Goal: Task Accomplishment & Management: Manage account settings

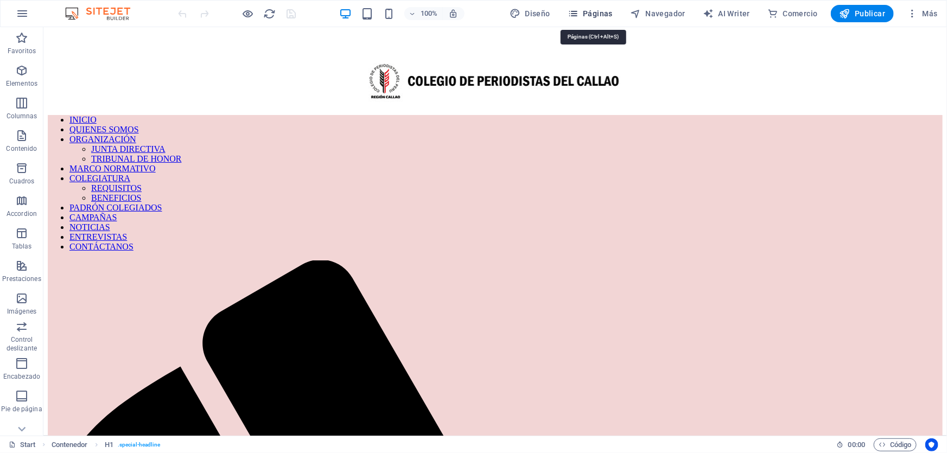
click at [604, 15] on span "Páginas" at bounding box center [590, 13] width 45 height 11
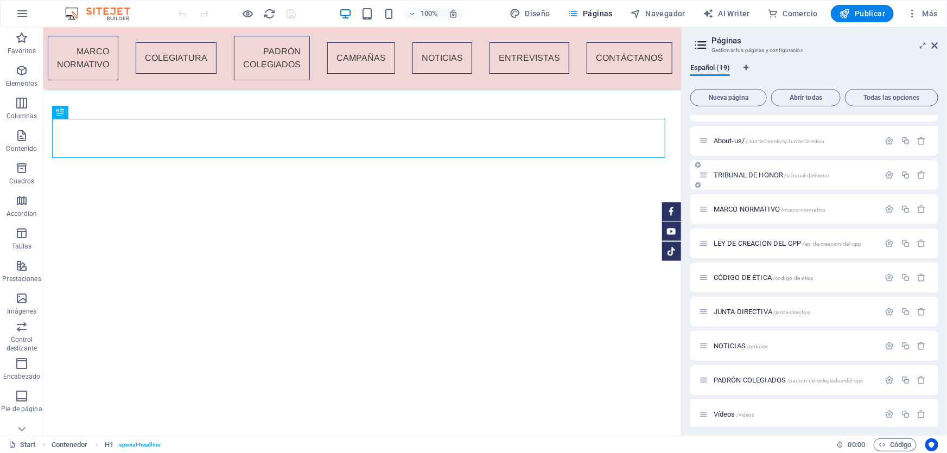
scroll to position [296, 0]
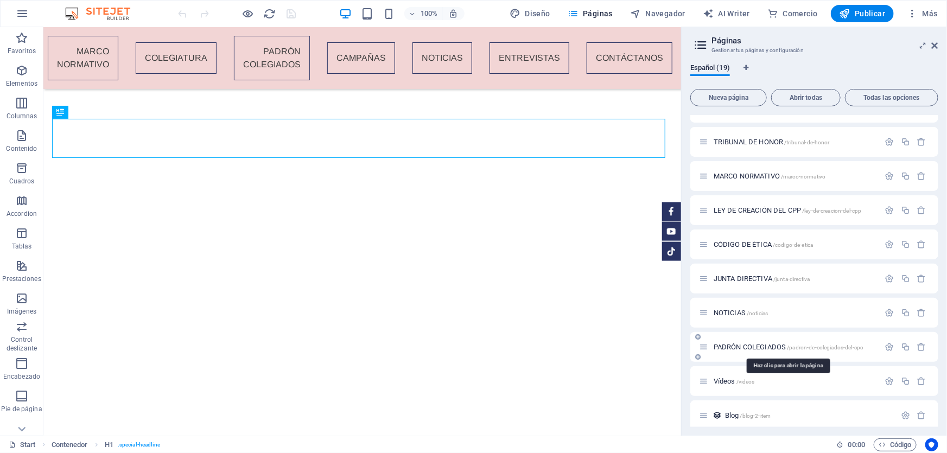
click at [756, 343] on span "PADRÓN COLEGIADOS /padron-de-colegiados-del-cpc" at bounding box center [788, 347] width 149 height 8
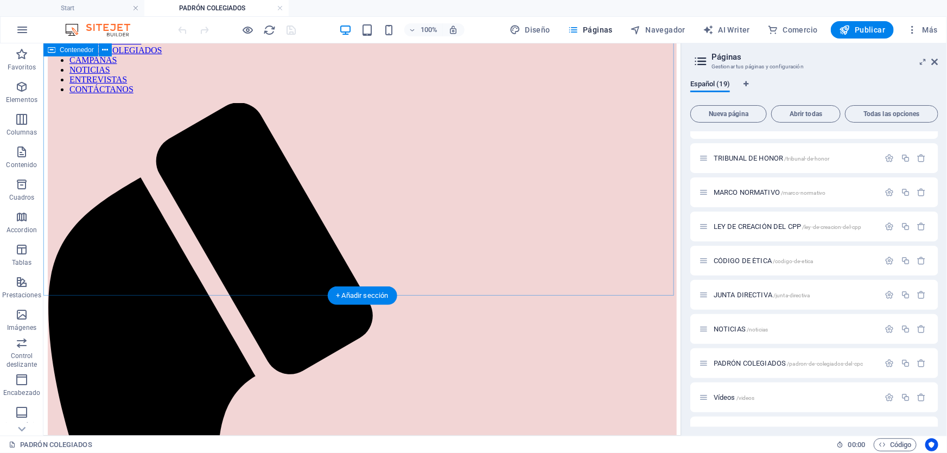
scroll to position [98, 0]
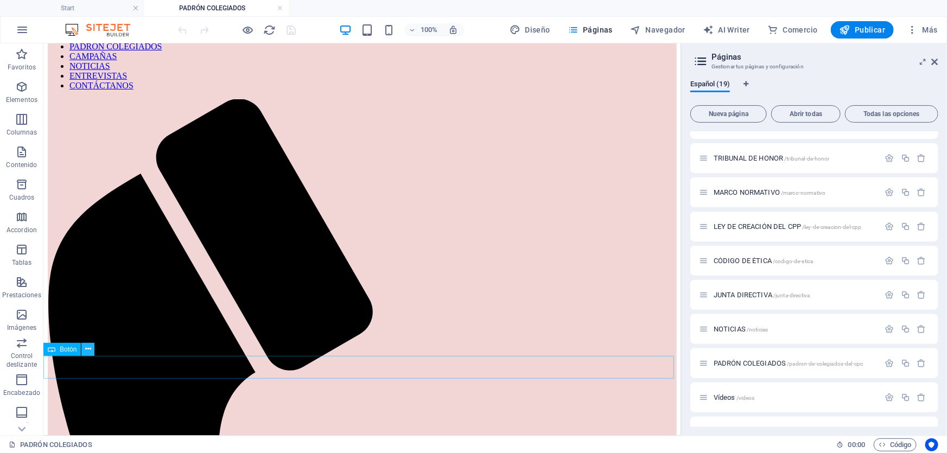
click at [90, 348] on icon at bounding box center [88, 349] width 6 height 11
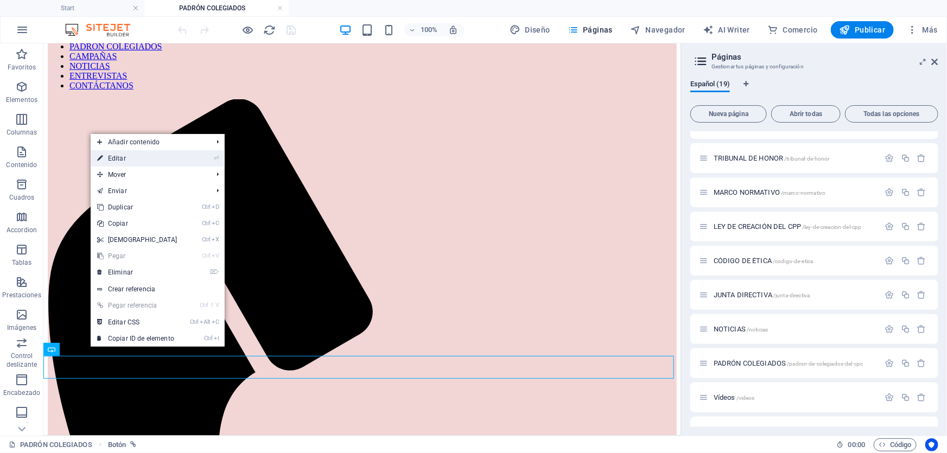
click at [140, 157] on link "⏎ Editar" at bounding box center [137, 158] width 93 height 16
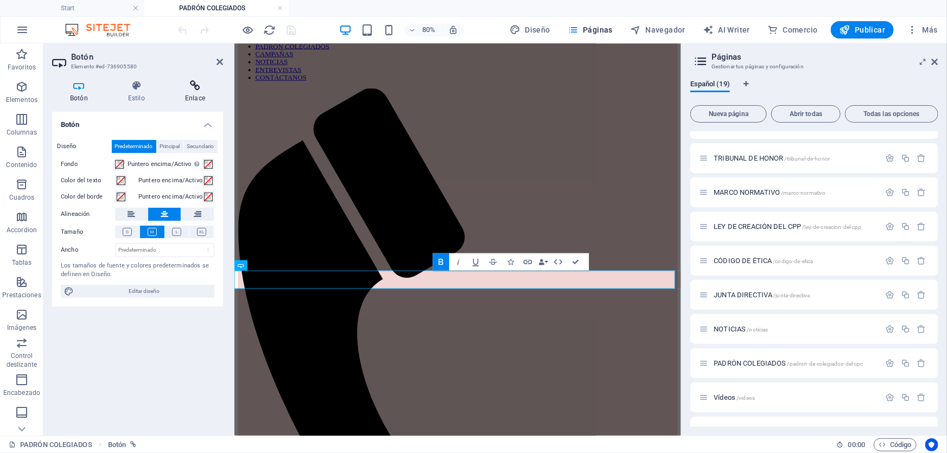
click at [187, 86] on icon at bounding box center [195, 85] width 56 height 11
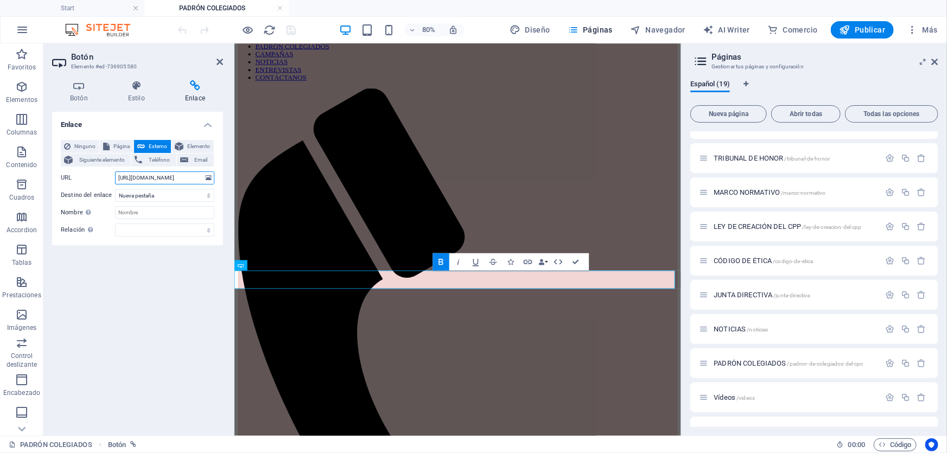
drag, startPoint x: 116, startPoint y: 173, endPoint x: 137, endPoint y: 174, distance: 21.2
click at [125, 174] on input "https://drive.google.com/file/d/1pMhg5Ke7rvbboSVVSkOxRcE50IMyHDaZ/view?usp=shar…" at bounding box center [164, 178] width 99 height 13
click at [192, 181] on input "https://drive.google.com/file/d/1pMhg5Ke7rvbboSVVSkOxRcE50IMyHDaZ/view?usp=shar…" at bounding box center [164, 178] width 99 height 13
click at [193, 182] on input "https://drive.google.com/file/d/1pMhg5Ke7rvbboSVVSkOxRcE50IMyHDaZ/view?usp=shar…" at bounding box center [164, 178] width 99 height 13
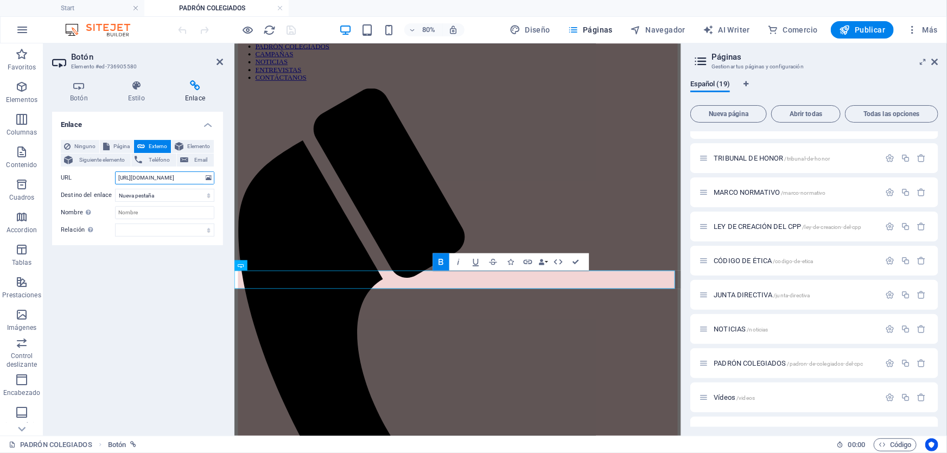
scroll to position [0, 0]
drag, startPoint x: 201, startPoint y: 174, endPoint x: 116, endPoint y: 177, distance: 85.3
click at [116, 177] on input "https://drive.google.com/file/d/1pMhg5Ke7rvbboSVVSkOxRcE50IMyHDaZ/view?usp=shar…" at bounding box center [164, 178] width 99 height 13
type input "g"
paste input "[URL][DOMAIN_NAME]"
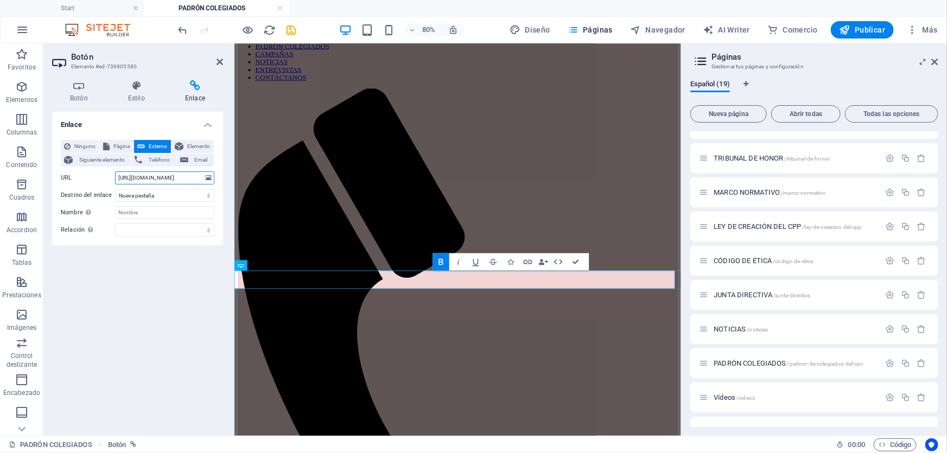
scroll to position [0, 294]
type input "[URL][DOMAIN_NAME]"
click at [291, 30] on icon "save" at bounding box center [292, 30] width 12 height 12
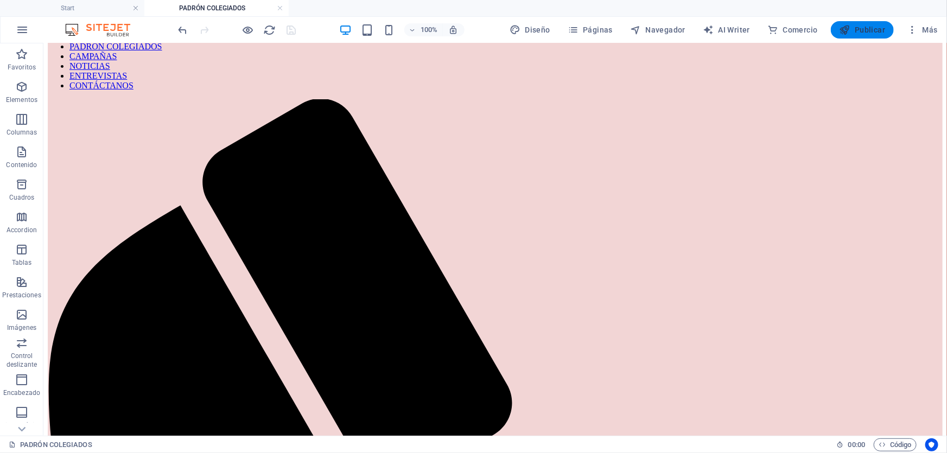
click at [853, 32] on span "Publicar" at bounding box center [863, 29] width 46 height 11
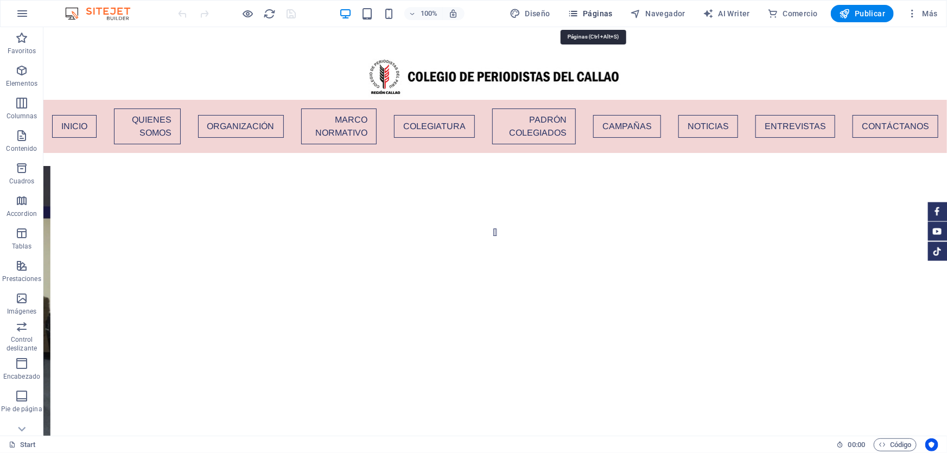
click at [607, 14] on span "Páginas" at bounding box center [590, 13] width 45 height 11
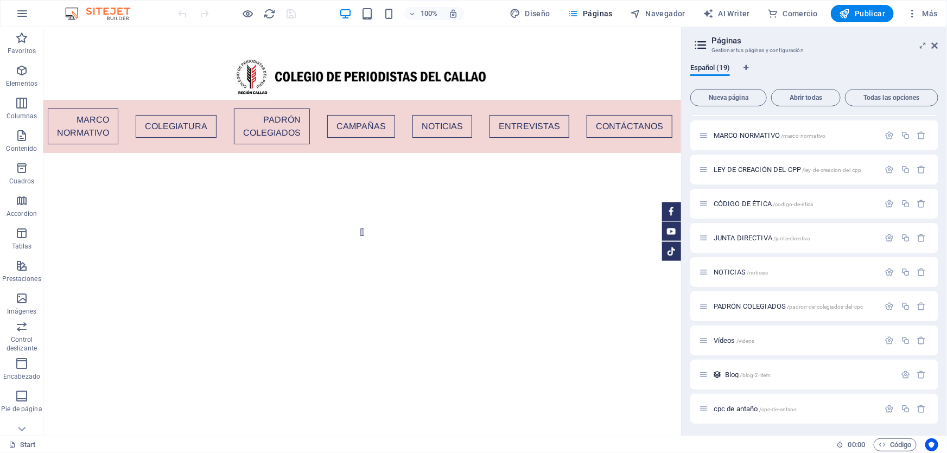
scroll to position [337, 0]
click at [749, 307] on span "PADRÓN COLEGIADOS /padron-de-colegiados-del-cpc" at bounding box center [788, 306] width 149 height 8
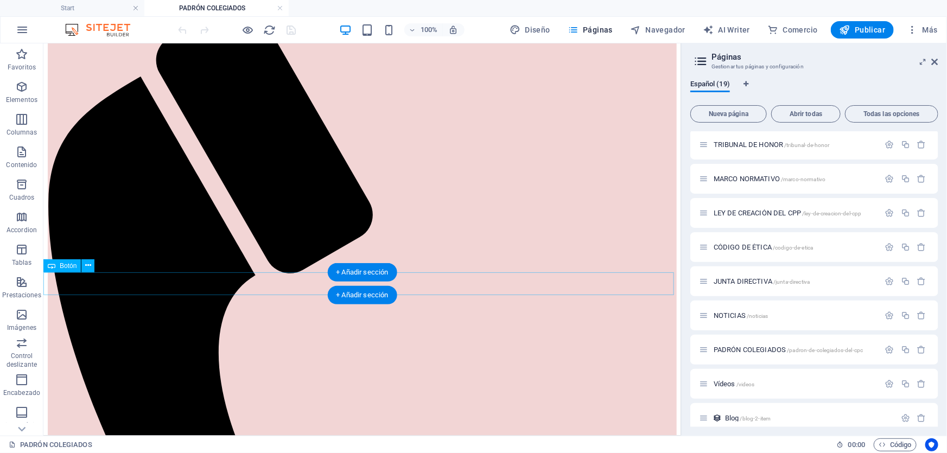
scroll to position [197, 0]
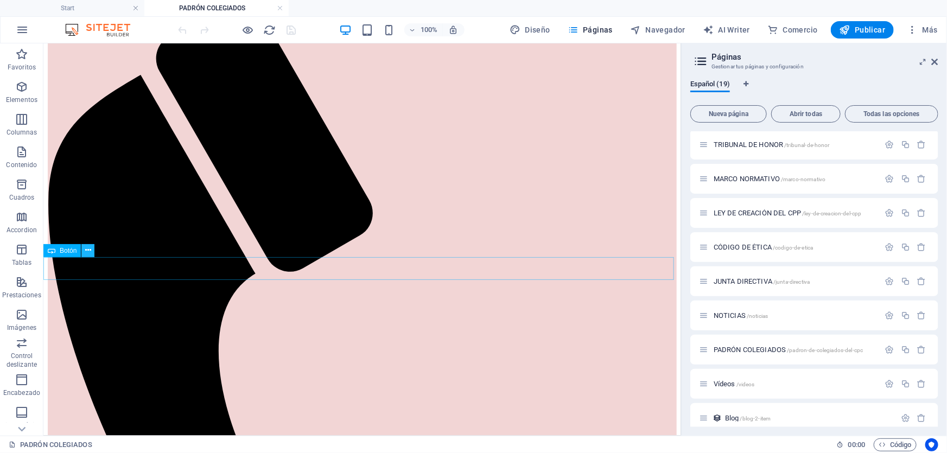
click at [85, 248] on icon at bounding box center [88, 250] width 6 height 11
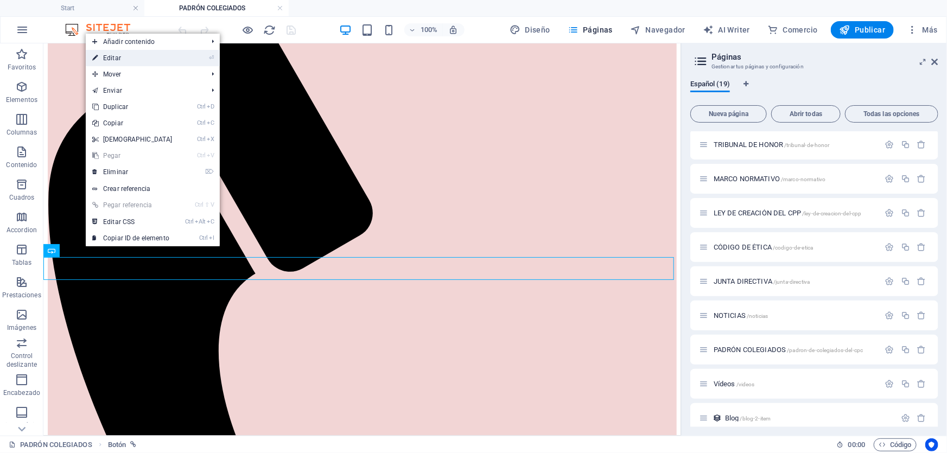
click at [121, 56] on link "⏎ Editar" at bounding box center [132, 58] width 93 height 16
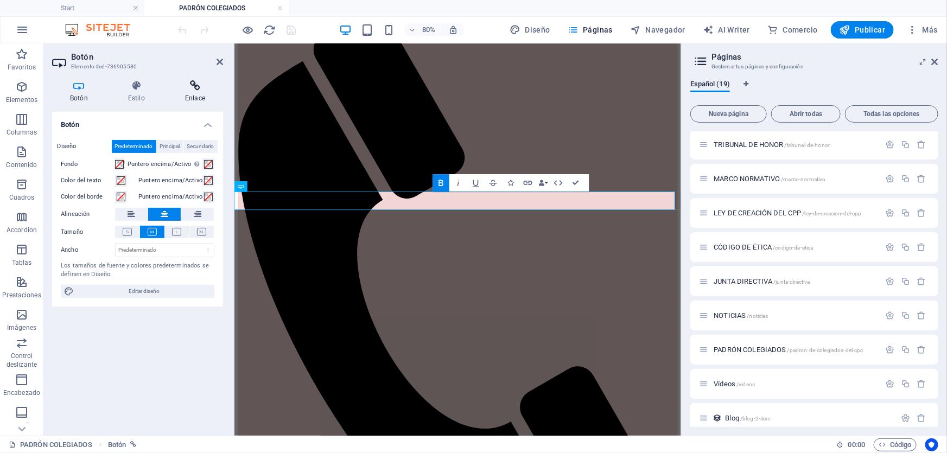
click at [195, 84] on icon at bounding box center [195, 85] width 56 height 11
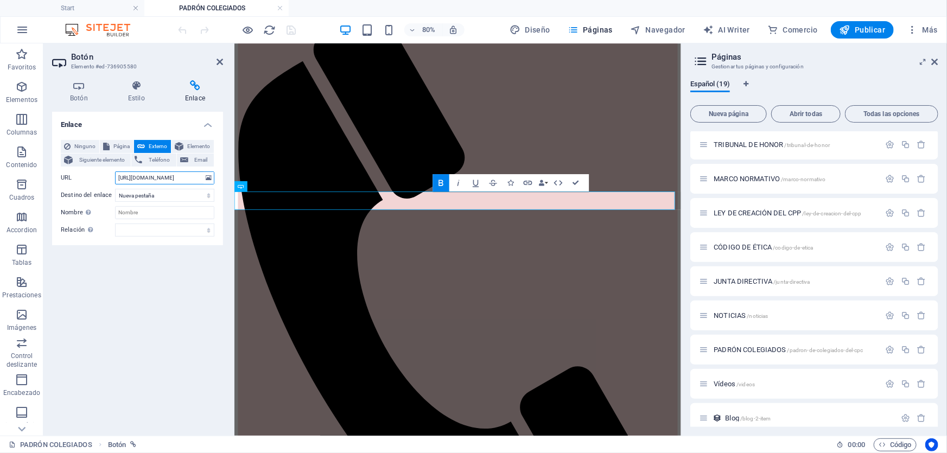
scroll to position [0, 294]
drag, startPoint x: 117, startPoint y: 177, endPoint x: 200, endPoint y: 183, distance: 82.8
click at [200, 183] on input "[URL][DOMAIN_NAME]" at bounding box center [164, 178] width 99 height 13
click at [201, 183] on input "[URL][DOMAIN_NAME]" at bounding box center [164, 178] width 99 height 13
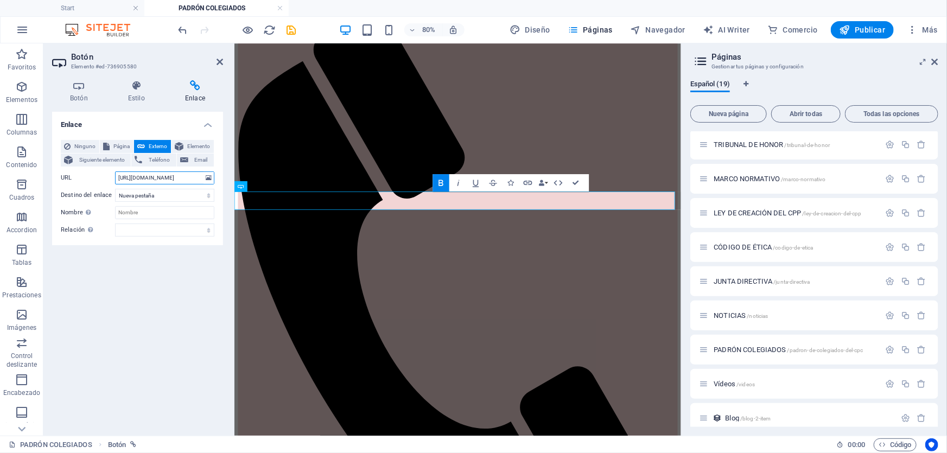
drag, startPoint x: 201, startPoint y: 176, endPoint x: 94, endPoint y: 179, distance: 107.0
click at [94, 179] on div "URL [URL][DOMAIN_NAME]" at bounding box center [138, 178] width 154 height 13
type input "[URL][DOMAIN_NAME]"
click at [94, 179] on label "URL" at bounding box center [88, 178] width 54 height 13
click at [115, 179] on input "[URL][DOMAIN_NAME]" at bounding box center [164, 178] width 99 height 13
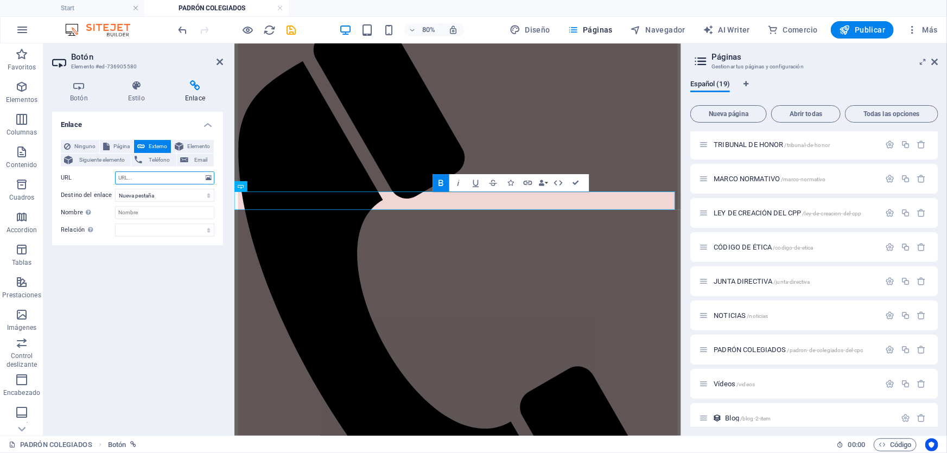
paste input "[URL][DOMAIN_NAME]"
type input "[URL][DOMAIN_NAME]"
click at [292, 27] on icon "save" at bounding box center [292, 30] width 12 height 12
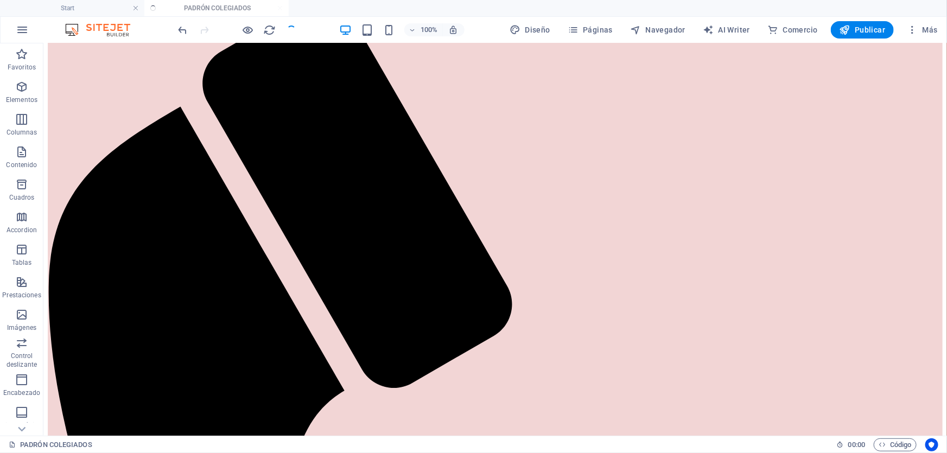
click at [292, 27] on div at bounding box center [237, 29] width 122 height 17
click at [863, 28] on span "Publicar" at bounding box center [863, 29] width 46 height 11
